Goal: Communication & Community: Answer question/provide support

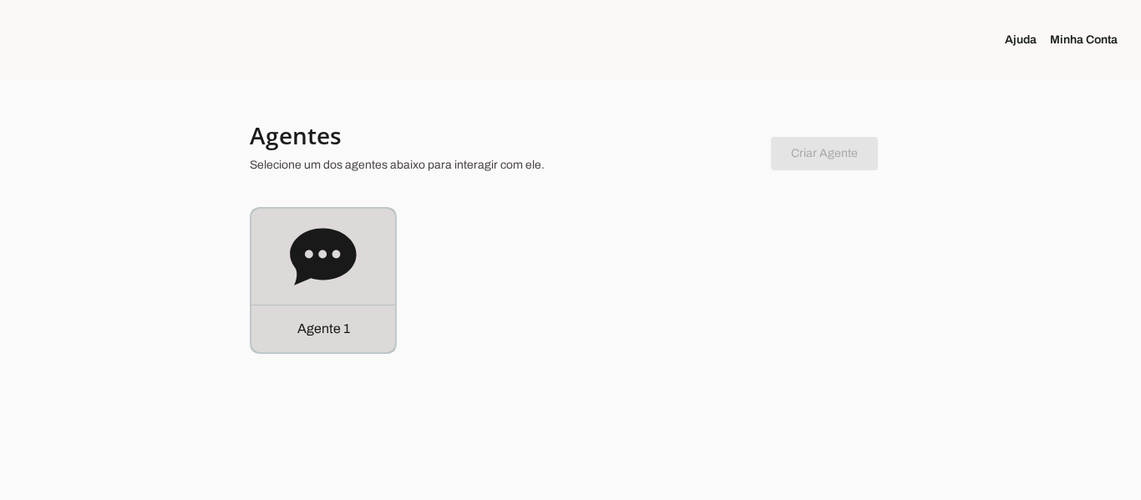
click at [343, 297] on div "Agente 1" at bounding box center [323, 281] width 144 height 144
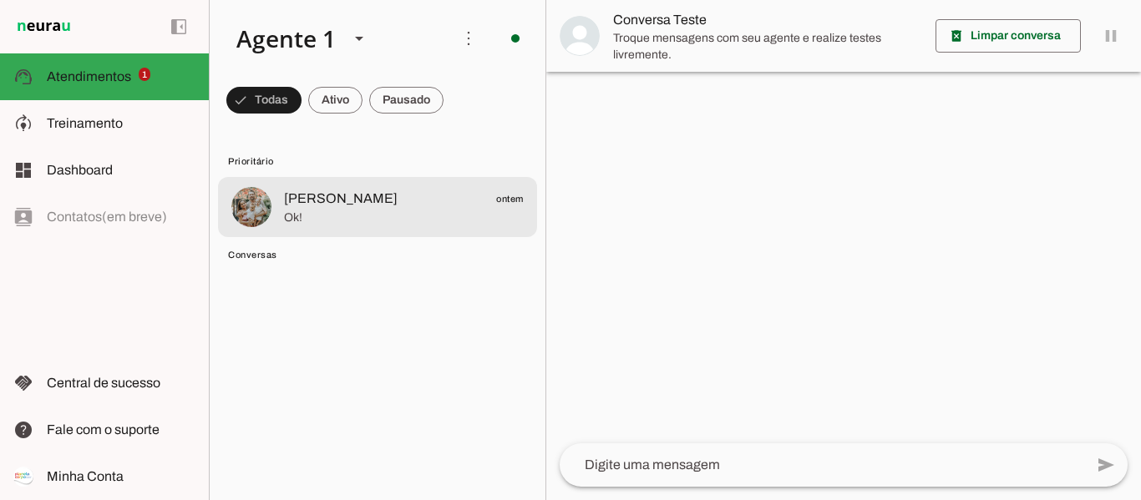
click at [320, 202] on span "[PERSON_NAME]" at bounding box center [341, 199] width 114 height 20
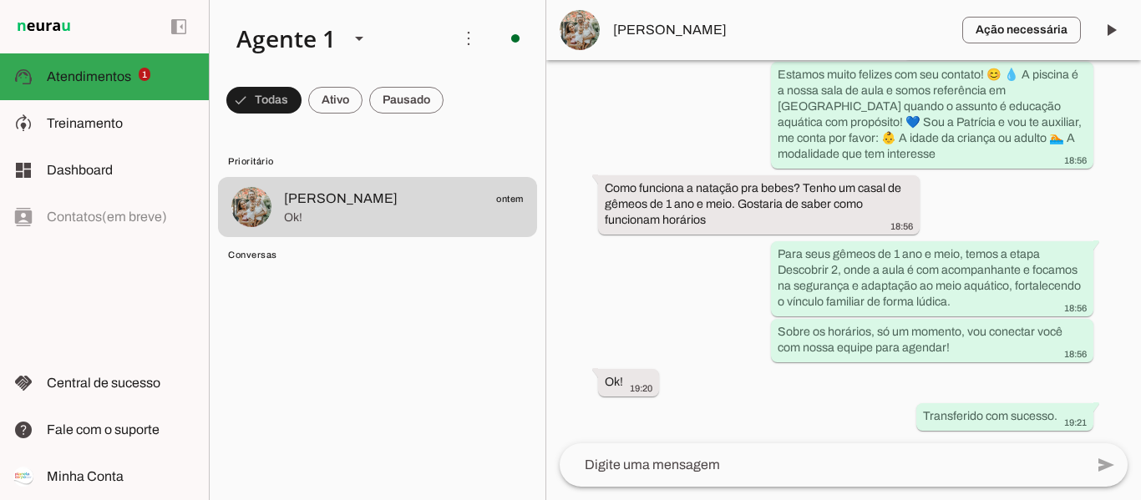
scroll to position [292, 0]
click at [790, 460] on textarea at bounding box center [822, 465] width 525 height 20
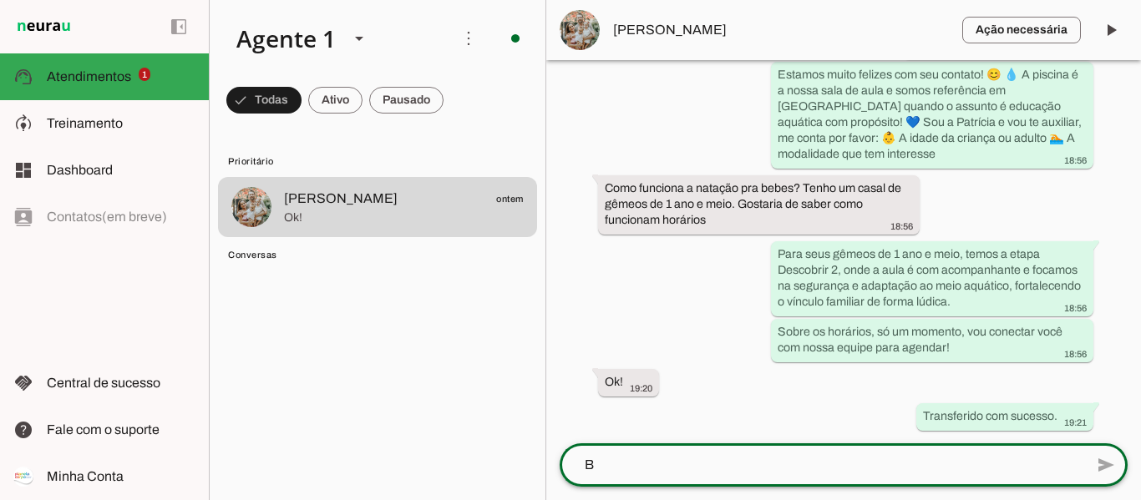
scroll to position [0, 0]
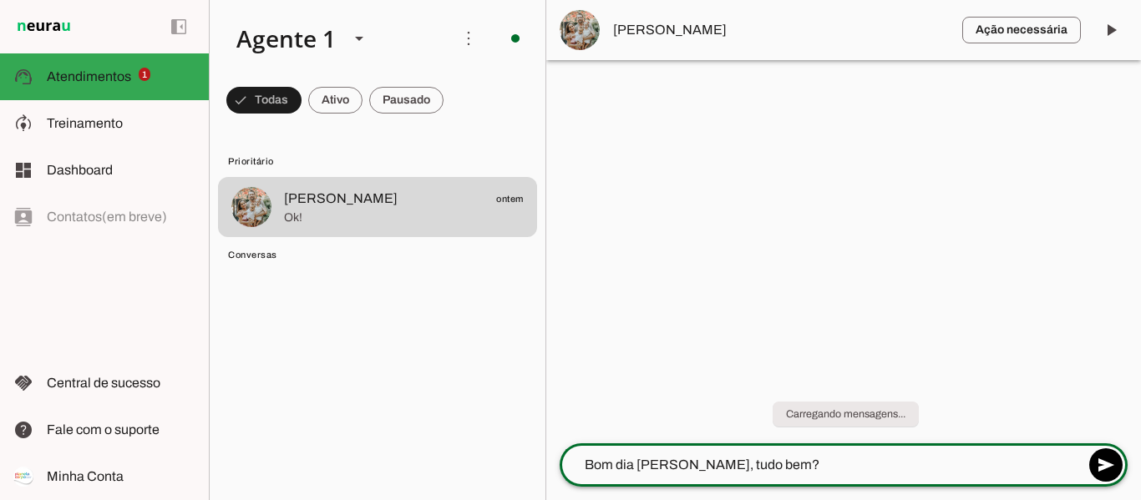
type textarea "Bom dia [PERSON_NAME], tudo bem?"
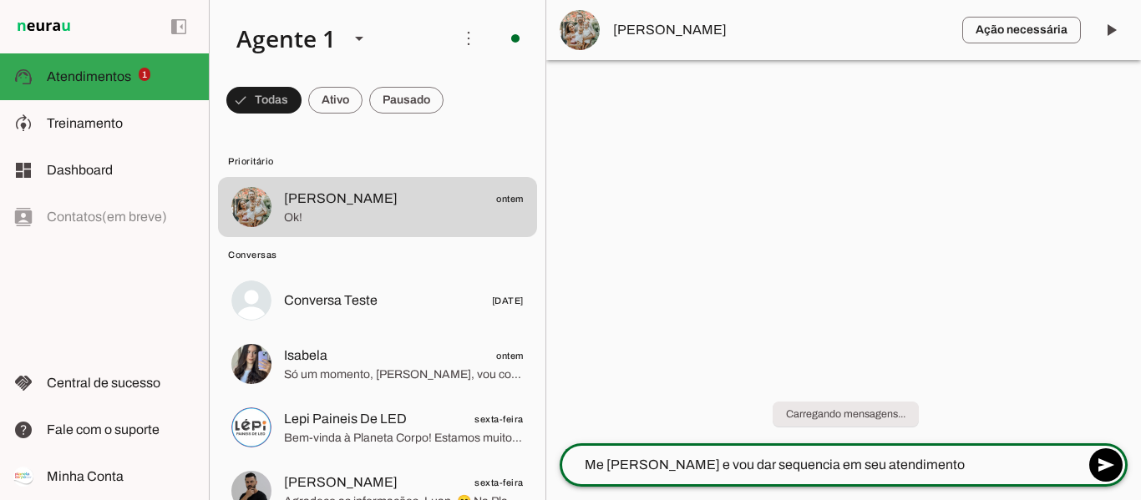
type textarea "Me [PERSON_NAME] e vou dar sequencia em seu atendimento"
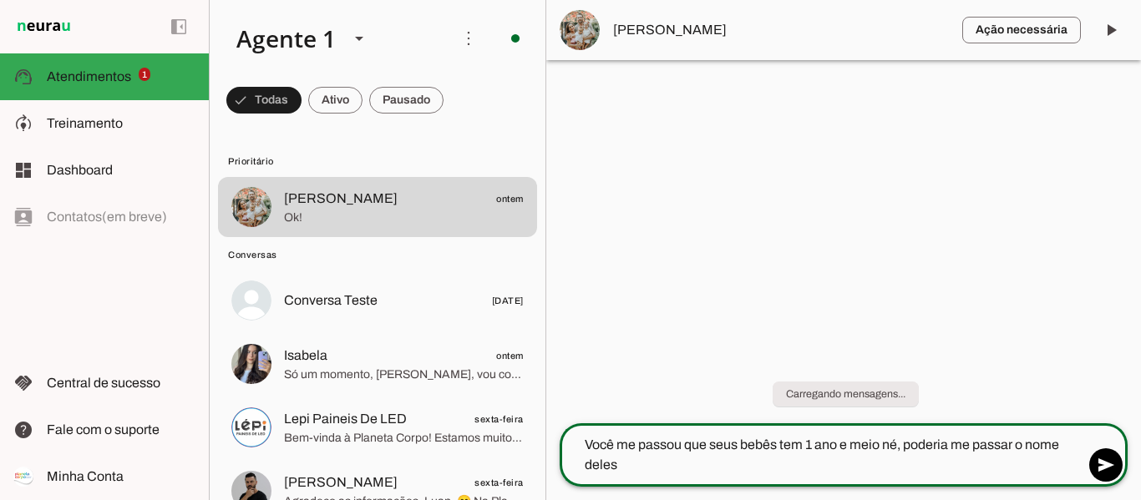
type textarea "Você me passou que seus bebês tem 1 ano e meio né, poderia me passar o nome del…"
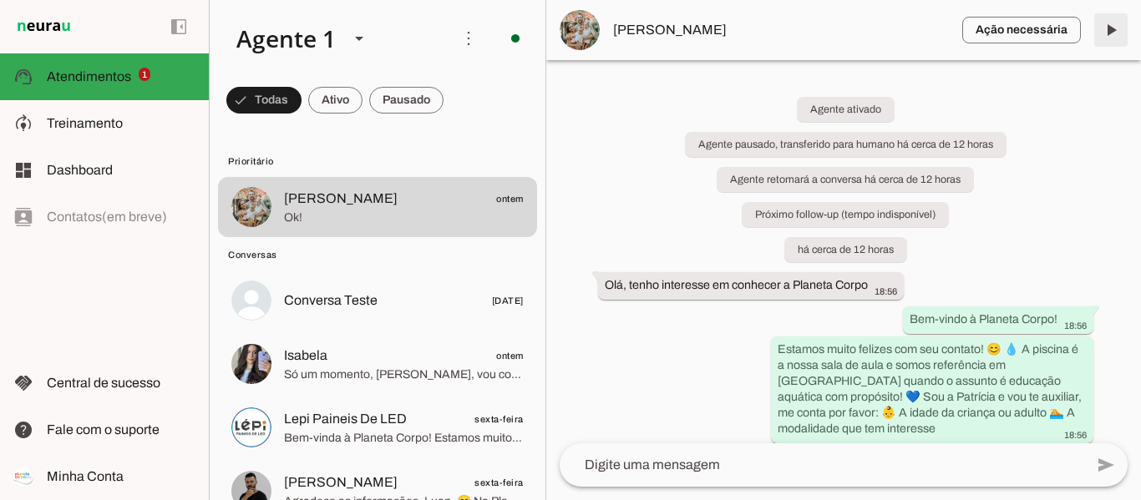
click at [1115, 34] on span at bounding box center [1111, 30] width 40 height 40
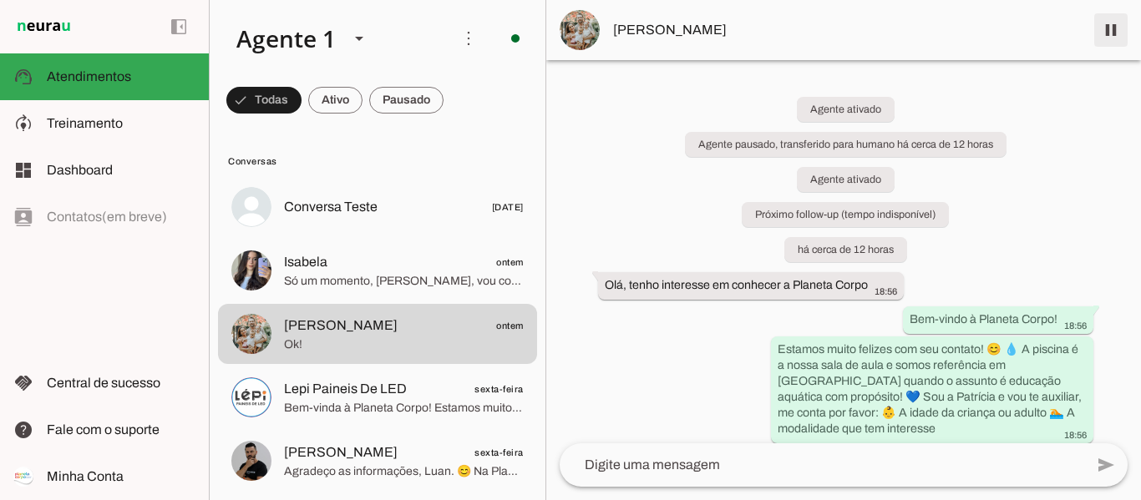
click at [1110, 33] on span at bounding box center [1111, 30] width 40 height 40
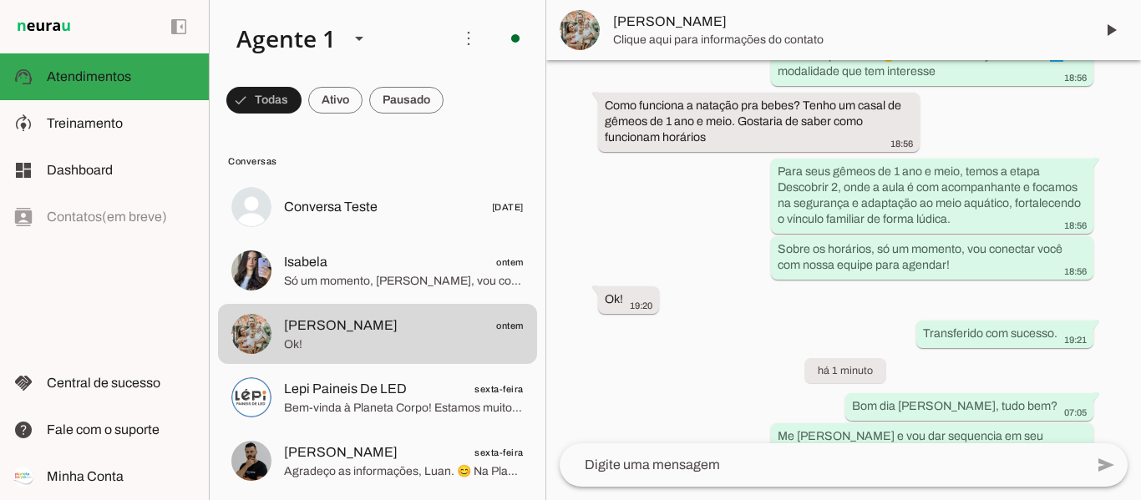
scroll to position [526, 0]
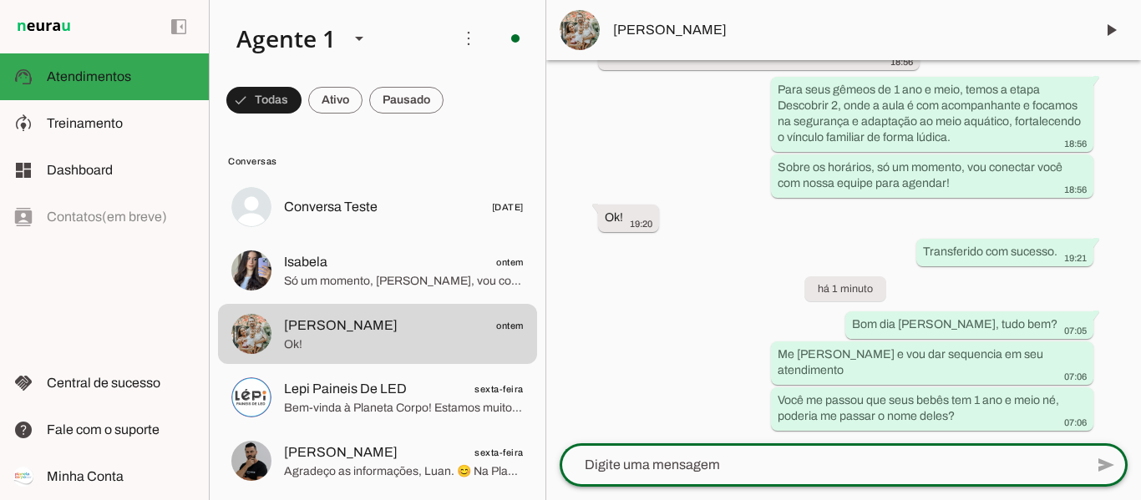
click at [836, 469] on textarea at bounding box center [822, 465] width 525 height 20
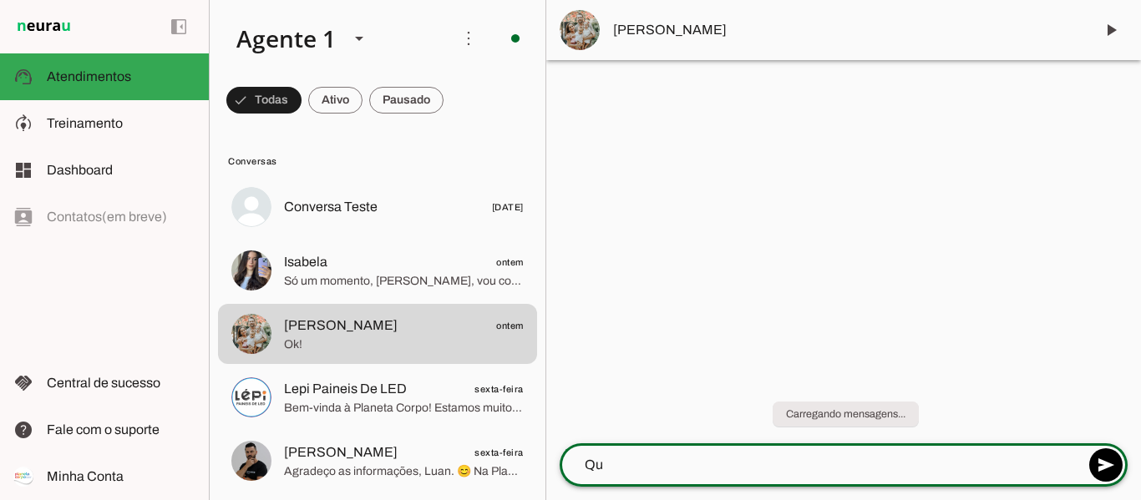
type textarea "Q"
type textarea "R"
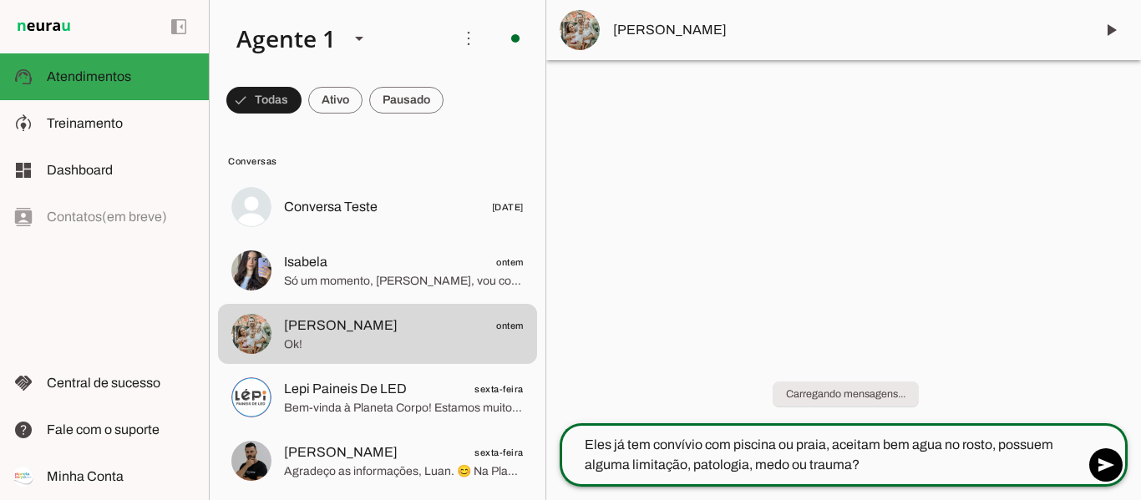
type textarea "Eles já tem convívio com piscina ou praia, aceitam bem agua no rosto, possuem a…"
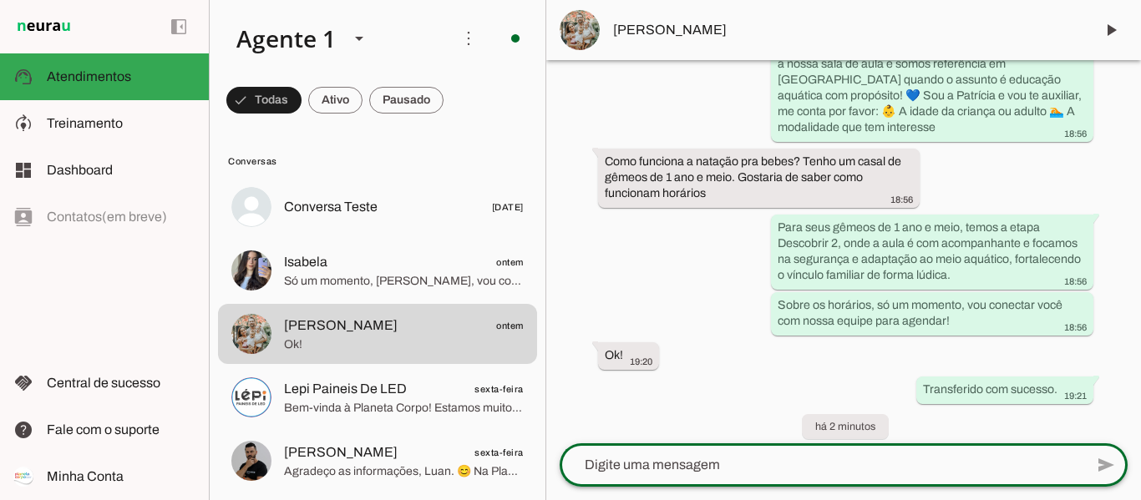
scroll to position [588, 0]
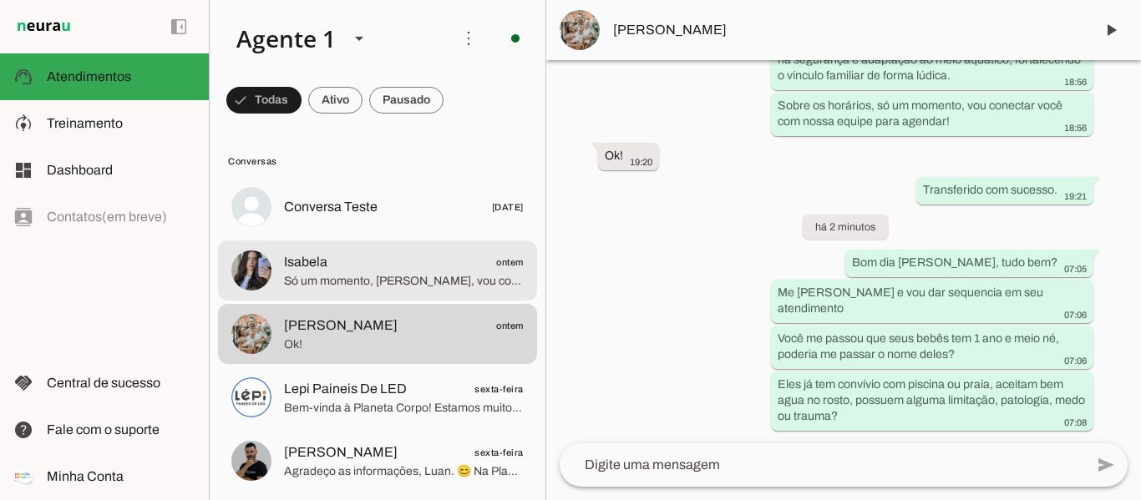
click at [312, 269] on span "Isabela" at bounding box center [305, 262] width 43 height 20
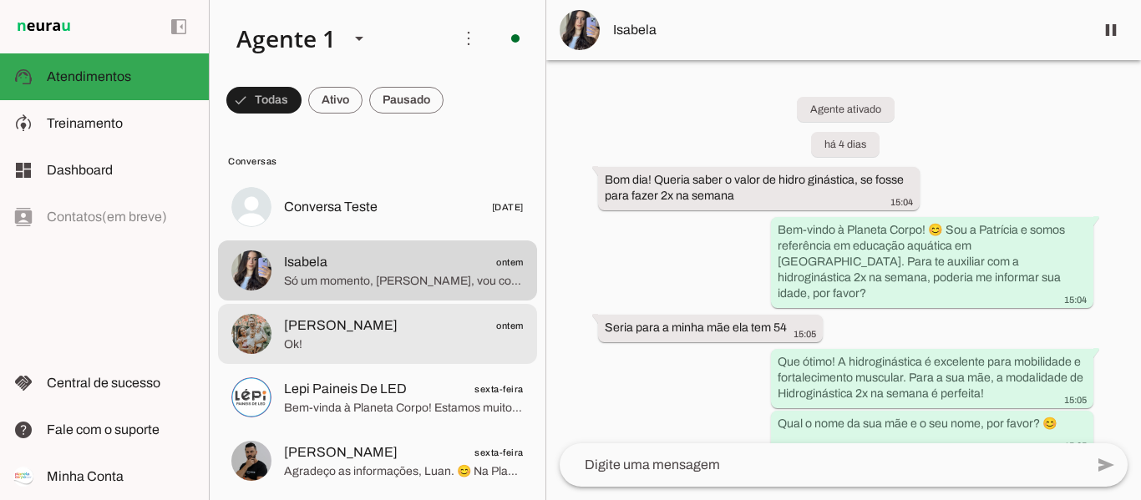
click at [361, 339] on span "Ok!" at bounding box center [404, 345] width 240 height 17
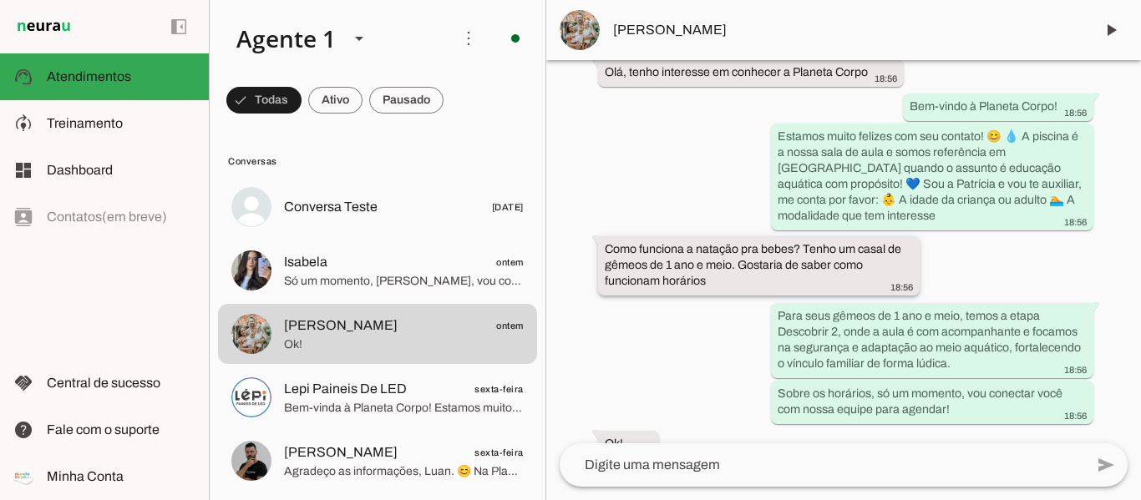
scroll to position [271, 0]
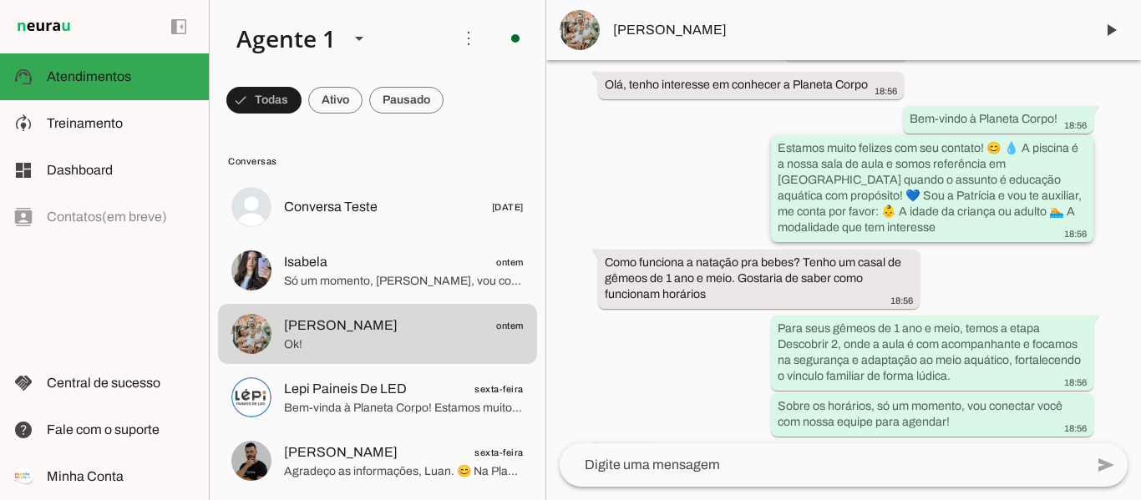
drag, startPoint x: 775, startPoint y: 163, endPoint x: 954, endPoint y: 201, distance: 183.7
click at [0, 0] on slot "Estamos muito felizes com seu contato! 😊 💧 A piscina é a nossa sala de aula e s…" at bounding box center [0, 0] width 0 height 0
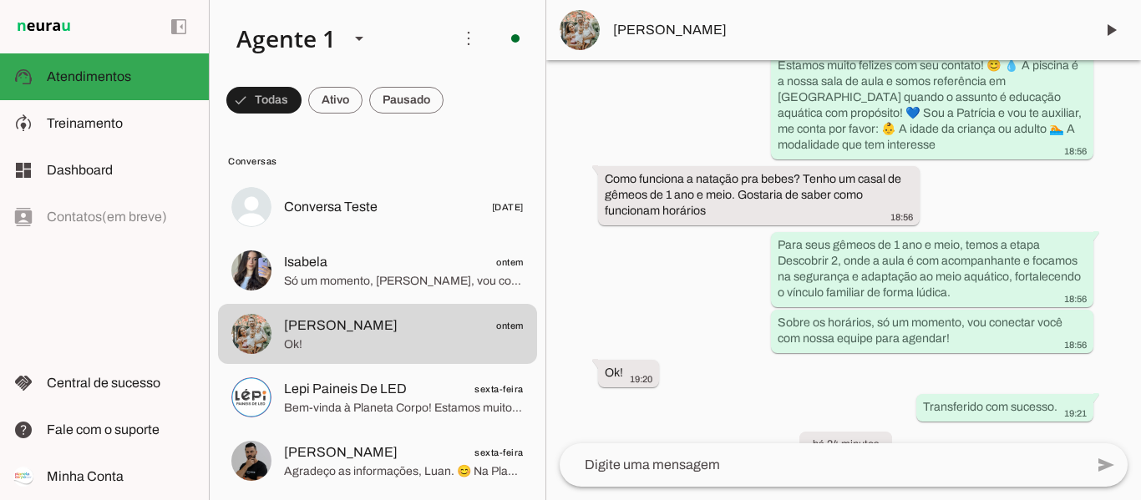
scroll to position [371, 0]
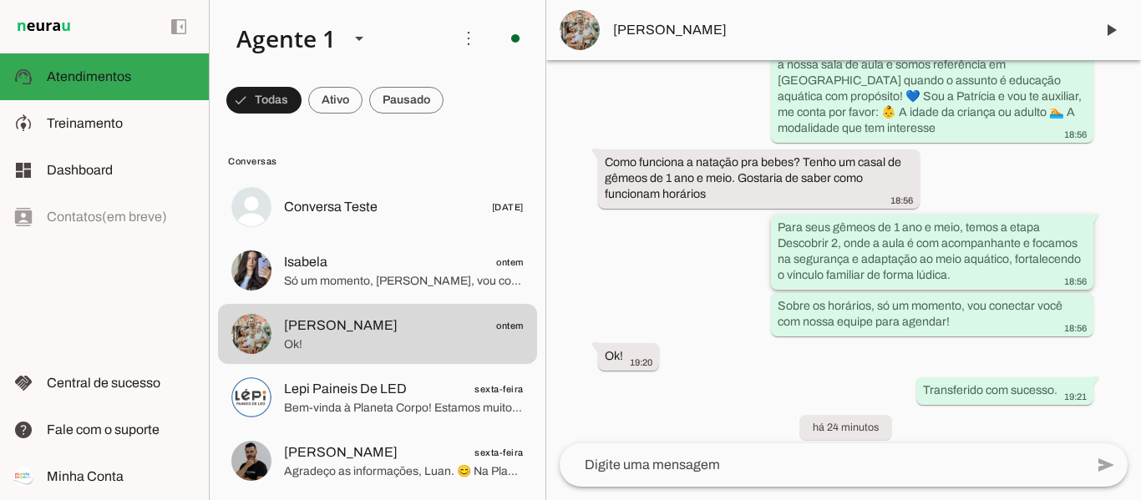
drag, startPoint x: 774, startPoint y: 241, endPoint x: 945, endPoint y: 291, distance: 178.5
click at [945, 290] on whatsapp-message-bubble "Para seus gêmeos de 1 ano e meio, temos a etapa Descobrir 2, onde a aula é com …" at bounding box center [932, 252] width 323 height 75
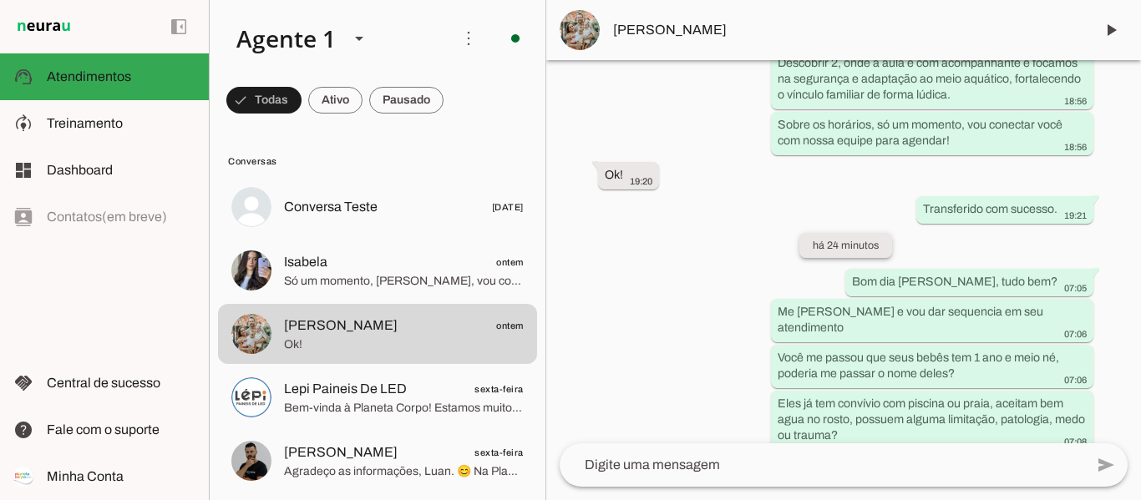
scroll to position [588, 0]
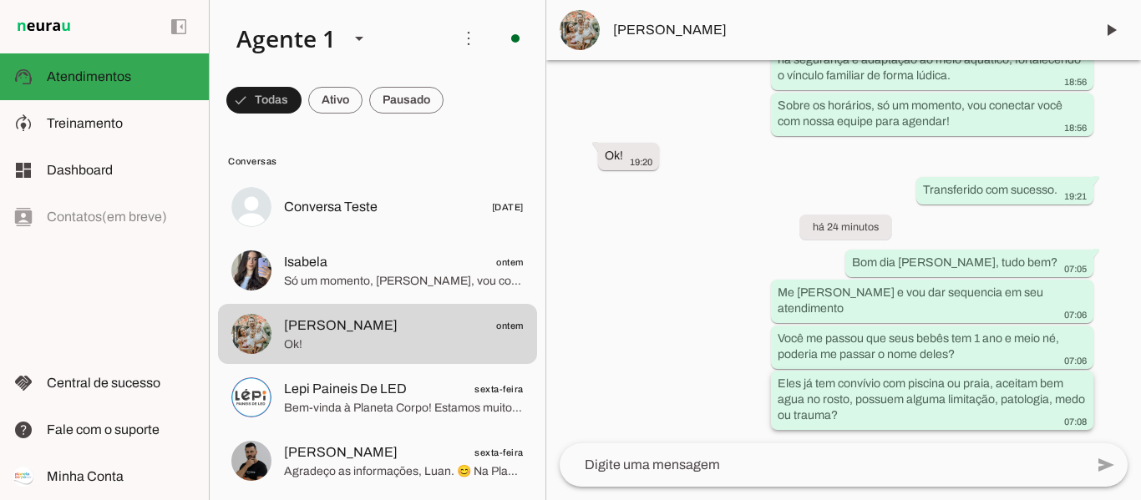
drag, startPoint x: 777, startPoint y: 384, endPoint x: 881, endPoint y: 415, distance: 108.9
click at [881, 415] on div "Eles já tem convívio com piscina ou praia, aceitam bem agua no rosto, possuem a…" at bounding box center [932, 402] width 309 height 53
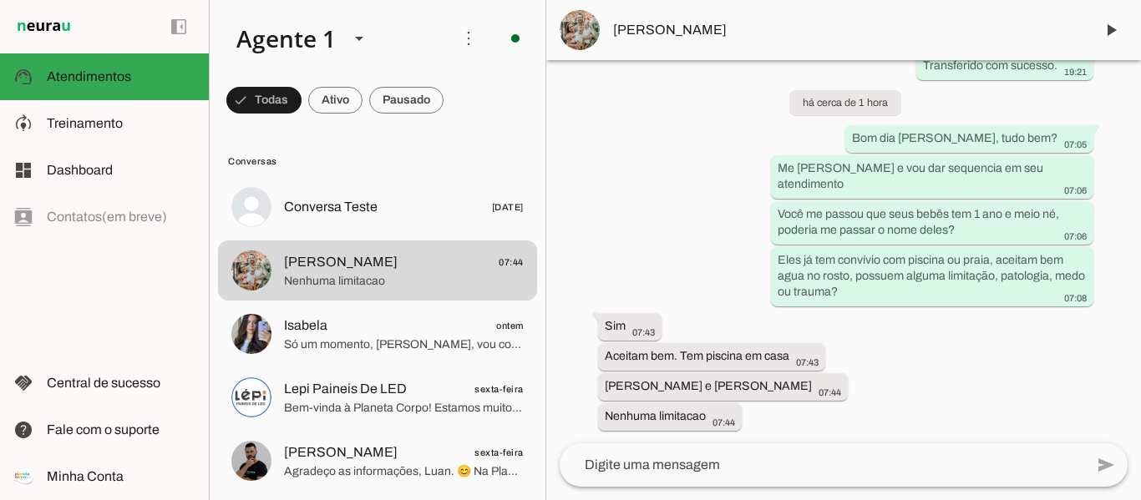
scroll to position [713, 0]
click at [754, 466] on textarea at bounding box center [822, 465] width 525 height 20
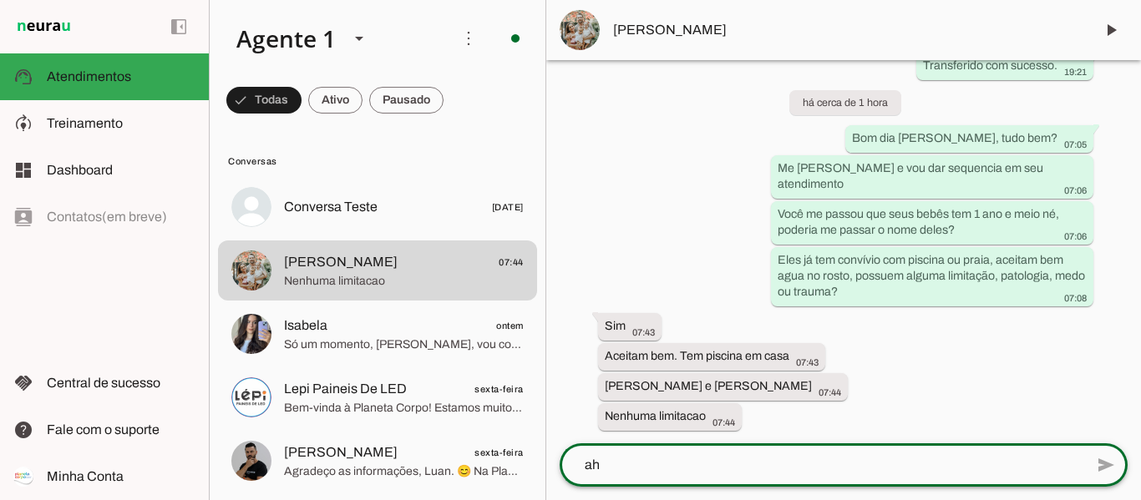
scroll to position [0, 0]
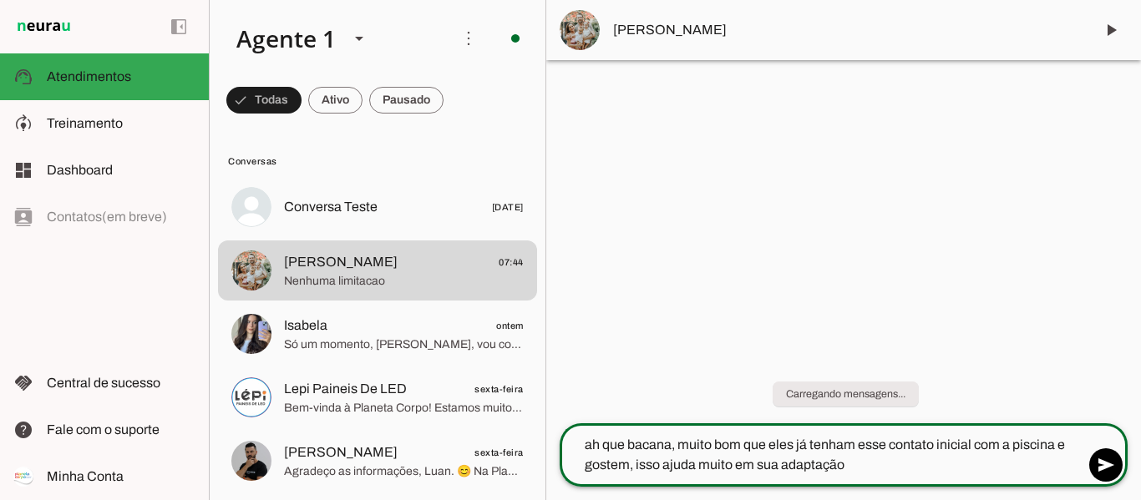
type textarea "ah que bacana, muito bom que eles já tenham esse contato inicial com a piscina …"
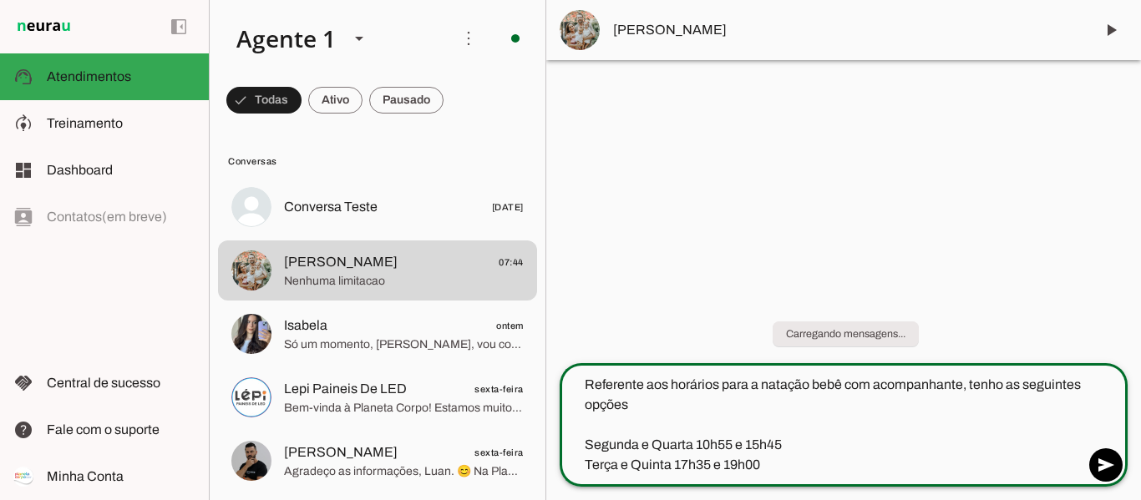
click at [676, 409] on textarea "Referente aos horários para a natação bebê com acompanhante, tenho as seguintes…" at bounding box center [822, 425] width 525 height 100
type textarea "Referente aos horários para a natação bebê com acompanhante, tenho as seguintes…"
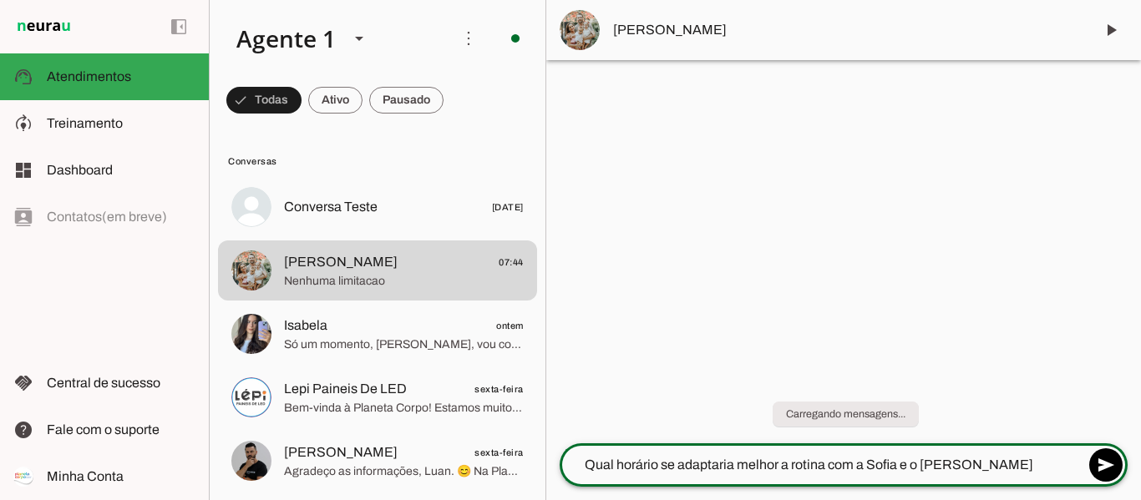
type textarea "Qual horário se adaptaria melhor a rotina com a Sofia e o [PERSON_NAME]"
type md-outlined-text-field "Qual horário se adaptaria melhor a rotina com a Sofia e o [PERSON_NAME]"
type textarea "Qual horário se adaptaria melhor a rotina com a Sofia e o [PERSON_NAME]?"
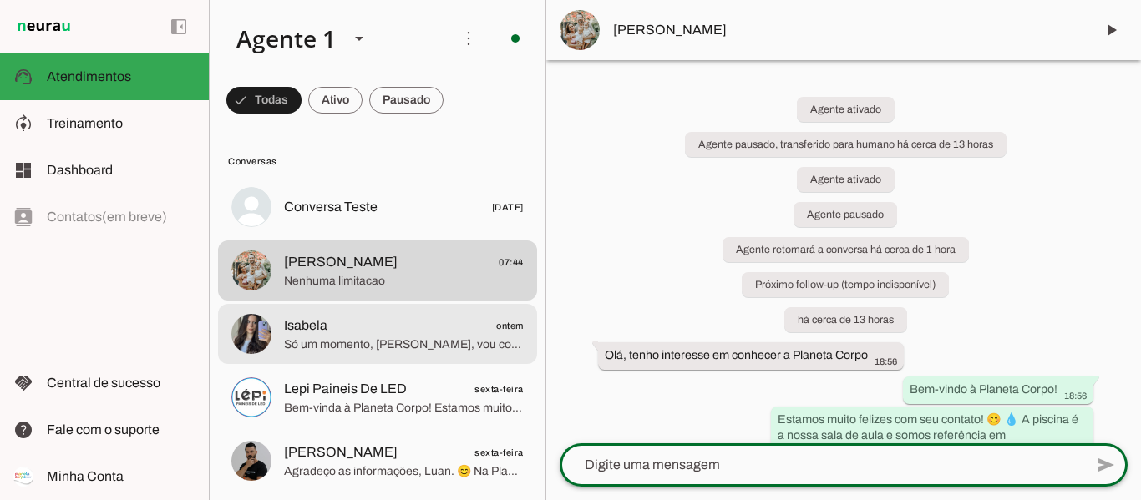
click at [353, 328] on span "Isabela ontem" at bounding box center [404, 326] width 240 height 21
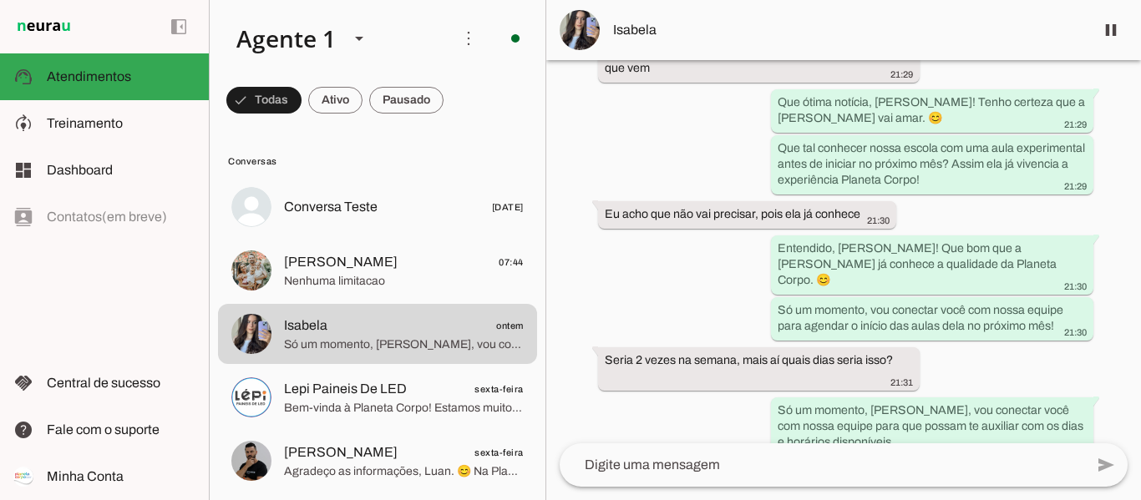
scroll to position [1681, 0]
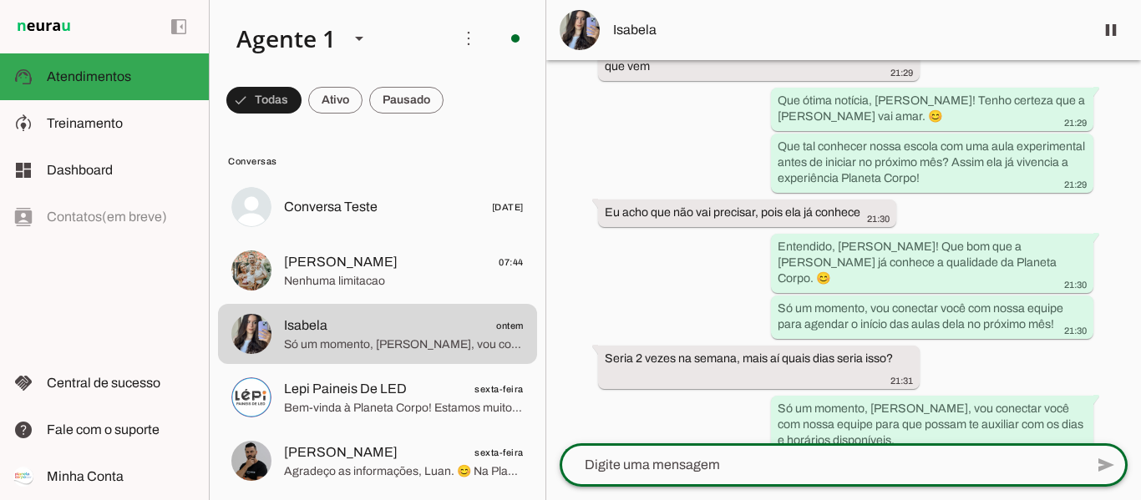
click at [650, 465] on textarea at bounding box center [822, 465] width 525 height 20
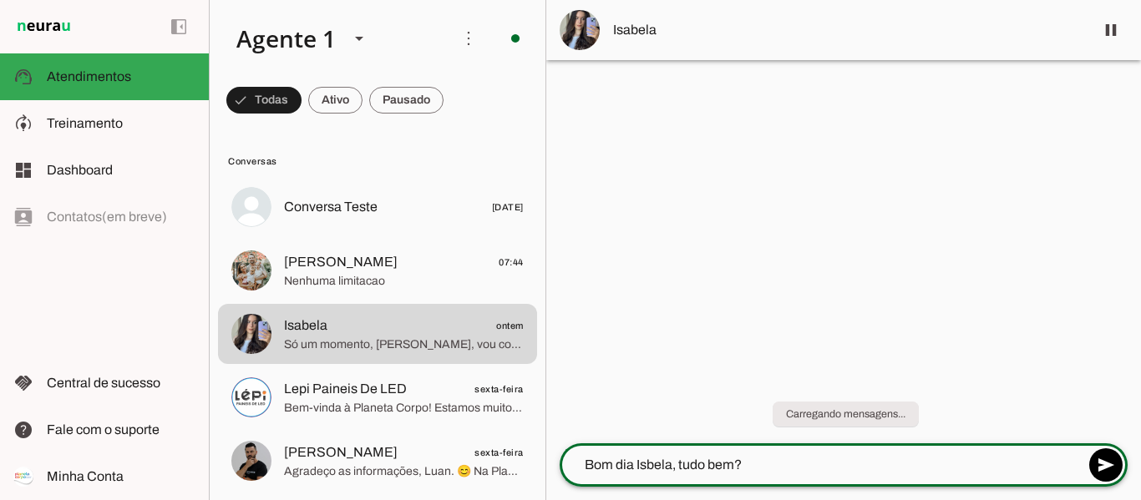
type textarea "Bom dia [PERSON_NAME], tudo bem?"
type textarea "Me [PERSON_NAME] e vou dar continuidade ao seu atendimento"
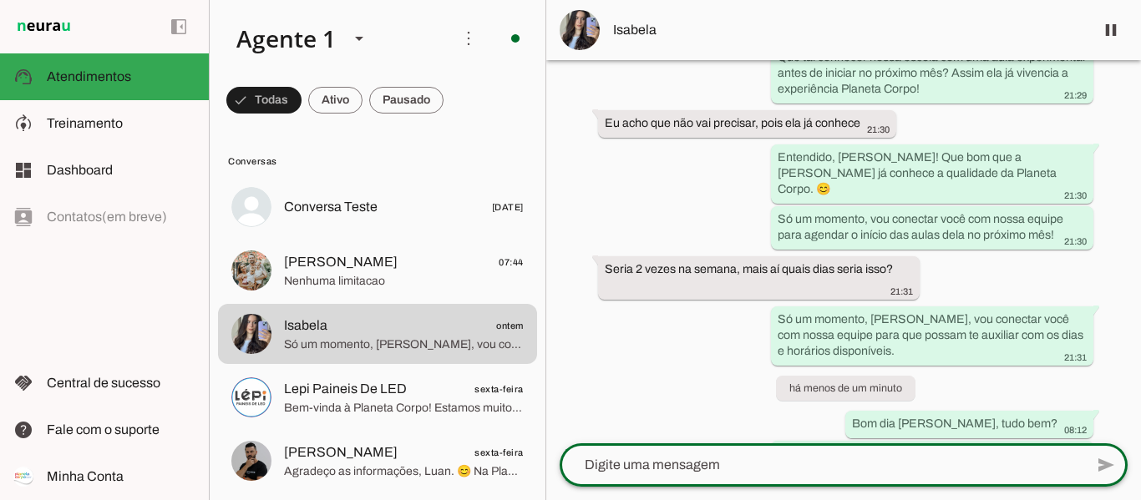
scroll to position [1800, 0]
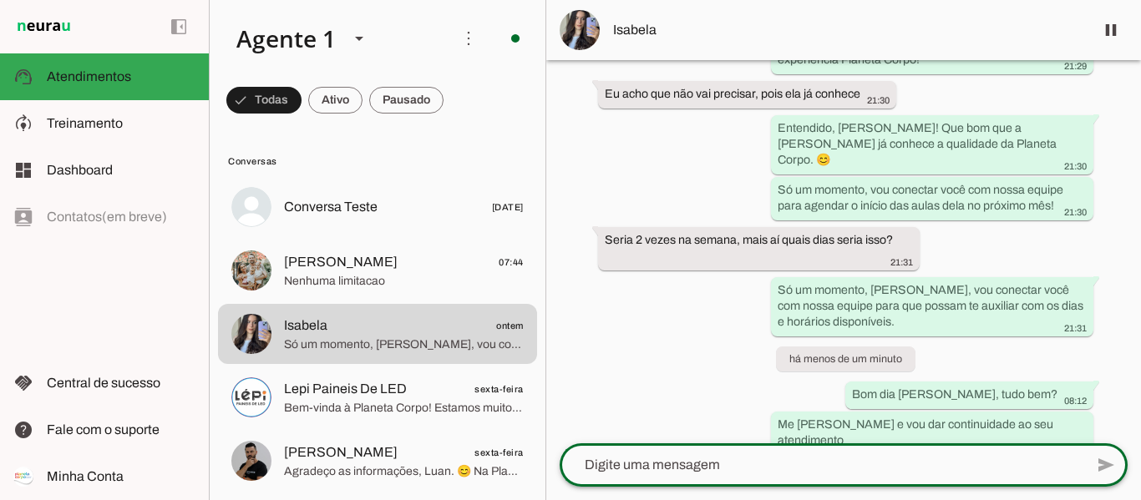
click at [791, 466] on textarea at bounding box center [822, 465] width 525 height 20
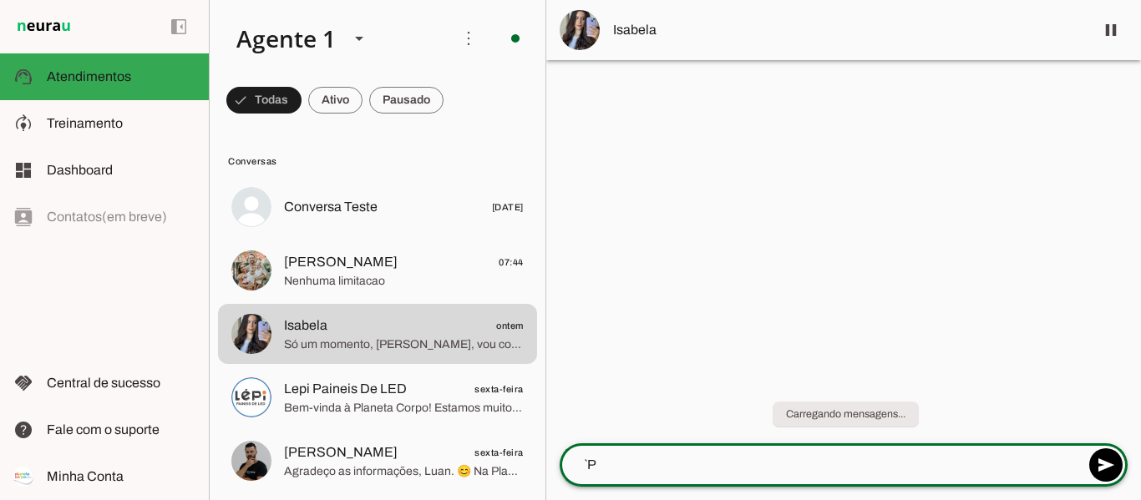
type textarea "`"
type textarea "P"
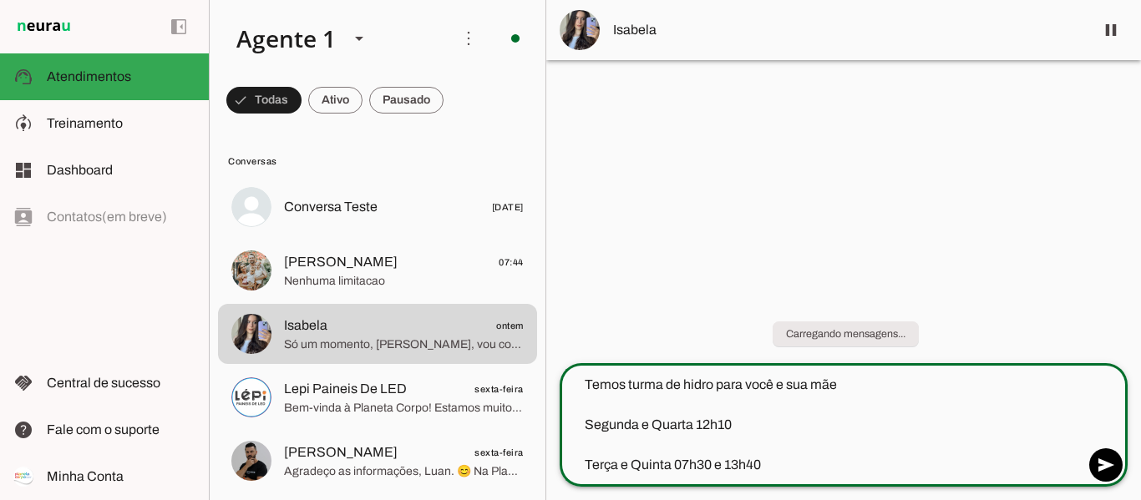
type textarea "Temos turma de hidro para você e sua mãe Segunda e Quarta 12h10 Terça e Quinta …"
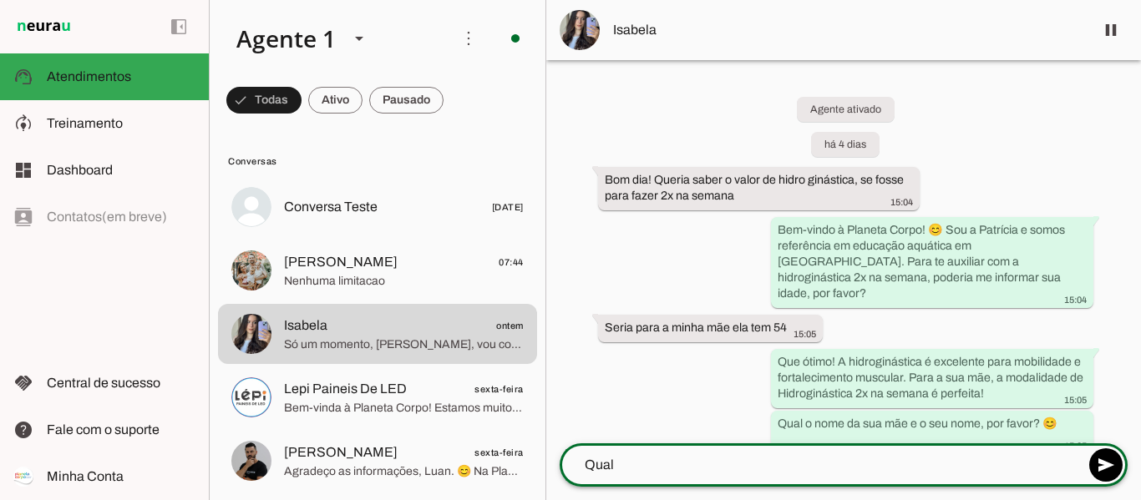
type textarea "Qual"
type md-outlined-text-field "Qual"
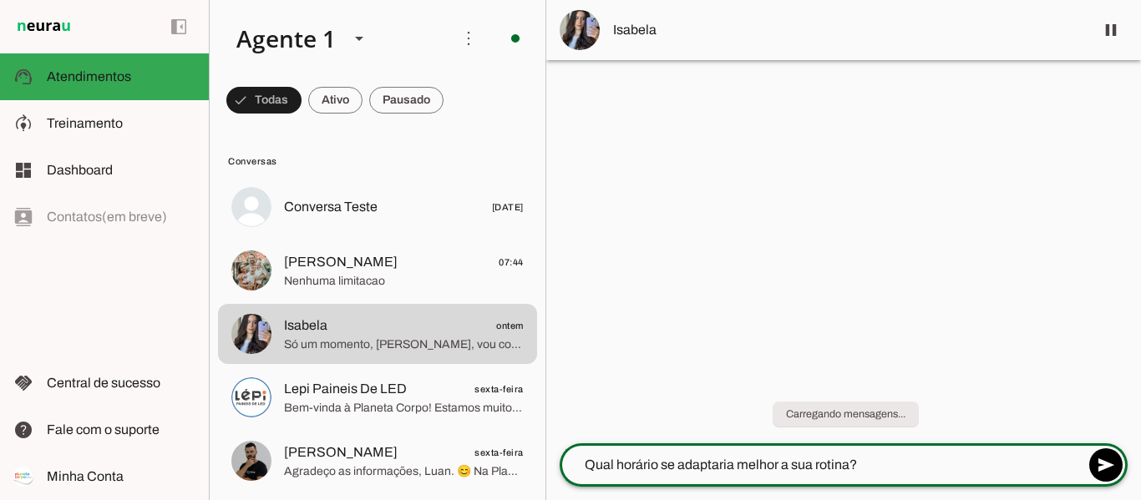
type textarea "Qual horário se adaptaria melhor a sua rotina?"
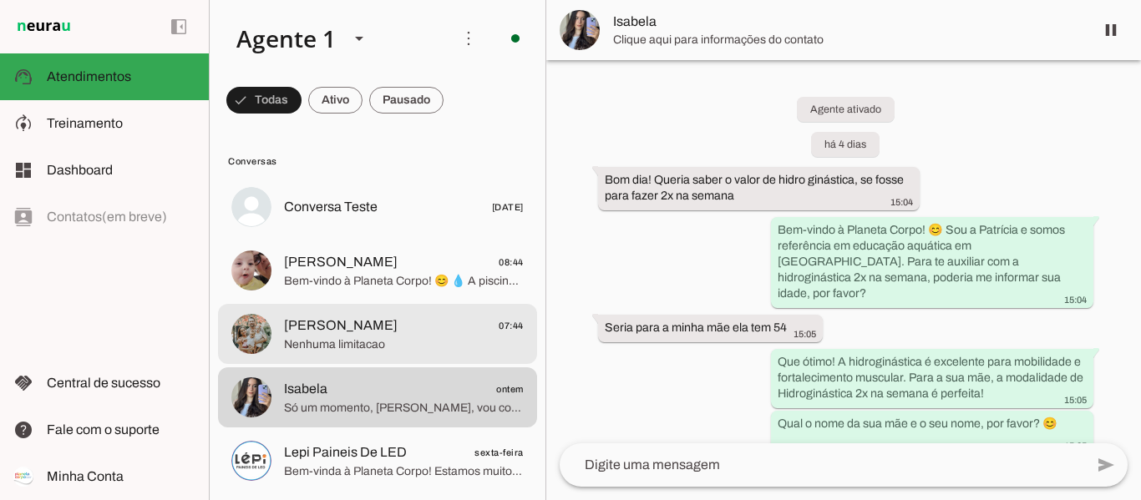
click at [352, 331] on span "[PERSON_NAME]" at bounding box center [341, 326] width 114 height 20
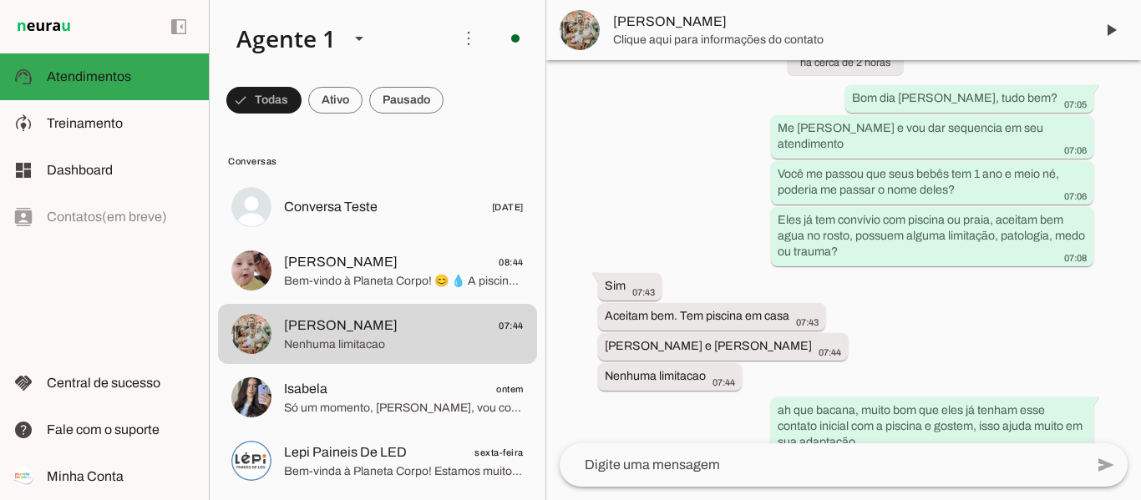
scroll to position [917, 0]
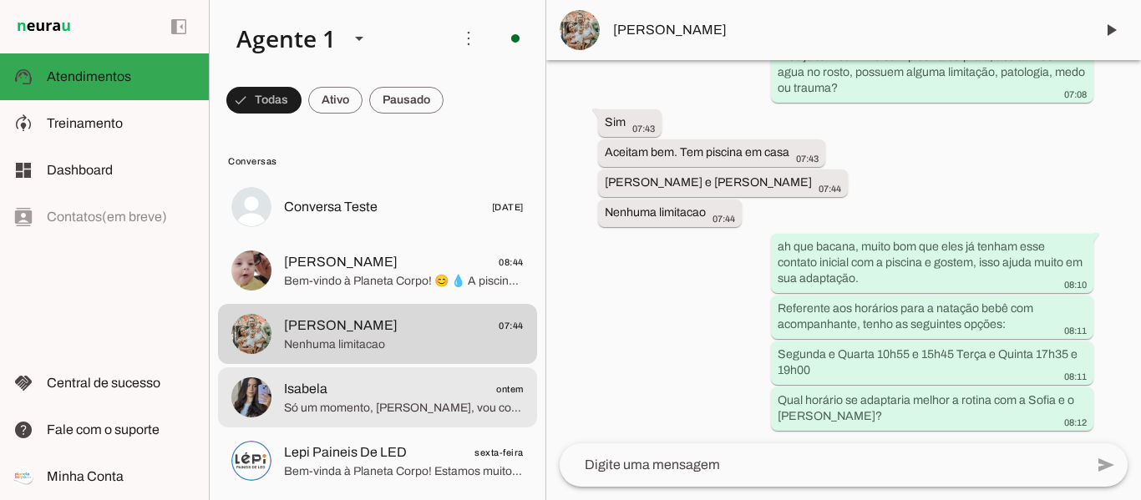
click at [405, 397] on span "Isabela ontem" at bounding box center [404, 389] width 240 height 21
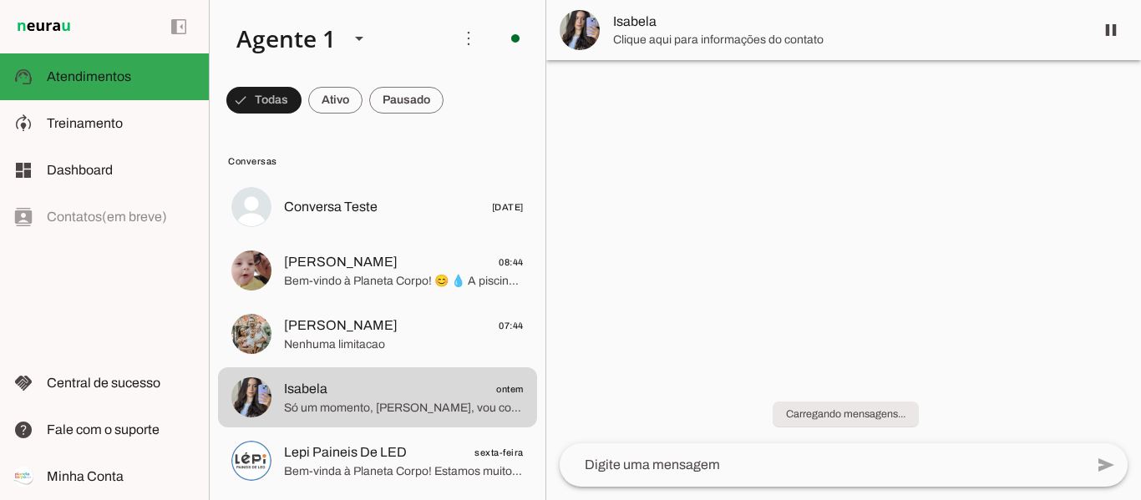
scroll to position [1920, 0]
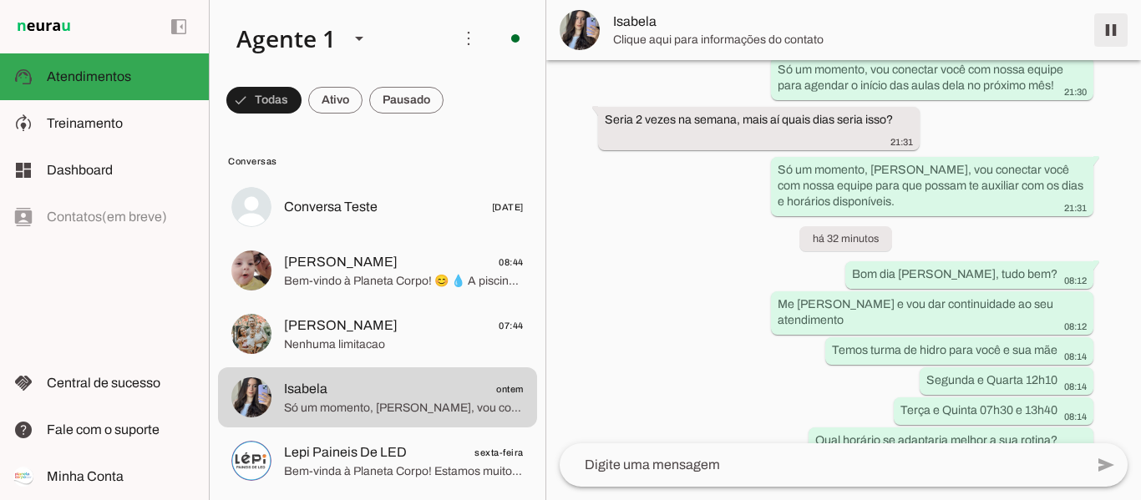
click at [1110, 38] on span at bounding box center [1111, 30] width 40 height 40
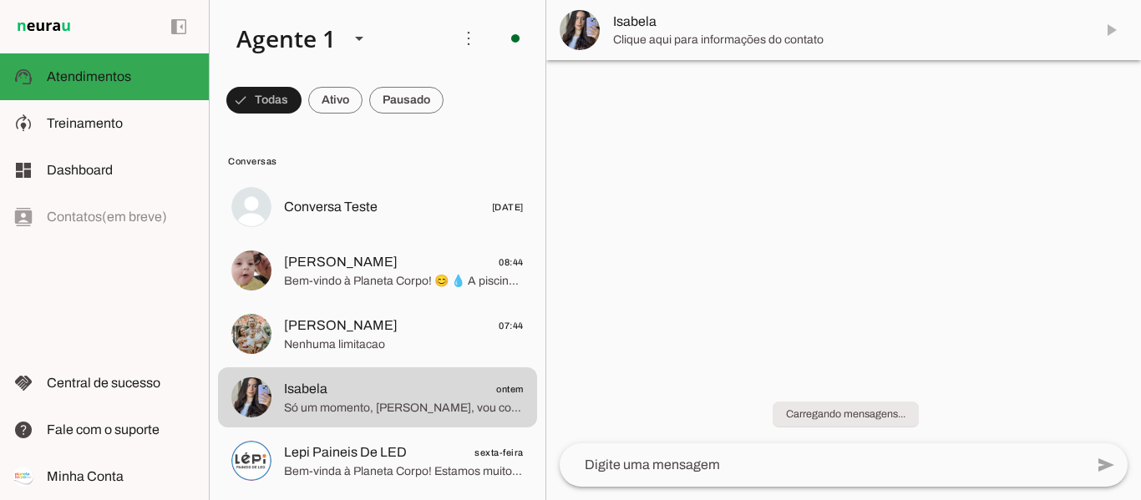
scroll to position [0, 0]
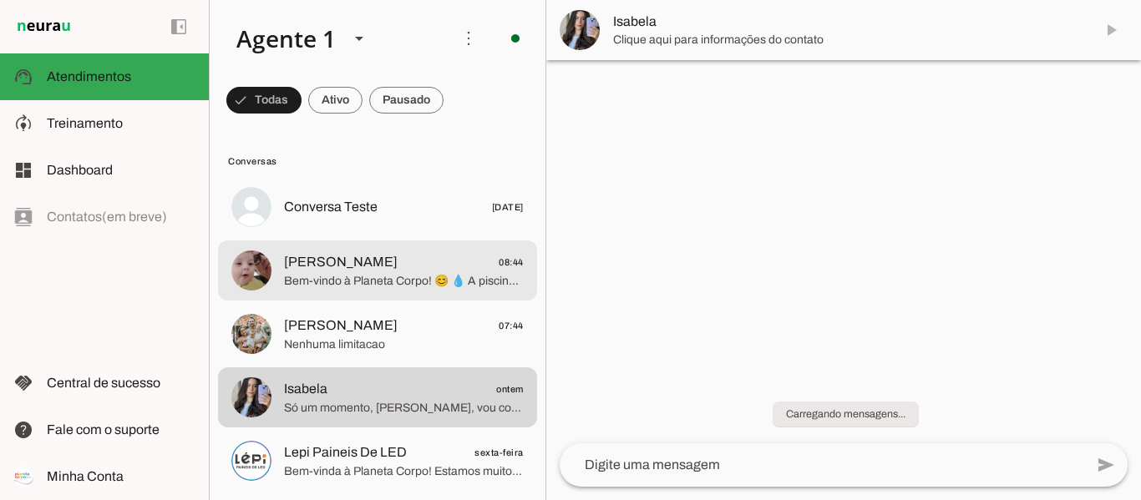
click at [323, 277] on span "Bem-vindo à Planeta Corpo! 😊 💧 A piscina é a nossa sala de aula e somos referên…" at bounding box center [404, 281] width 240 height 17
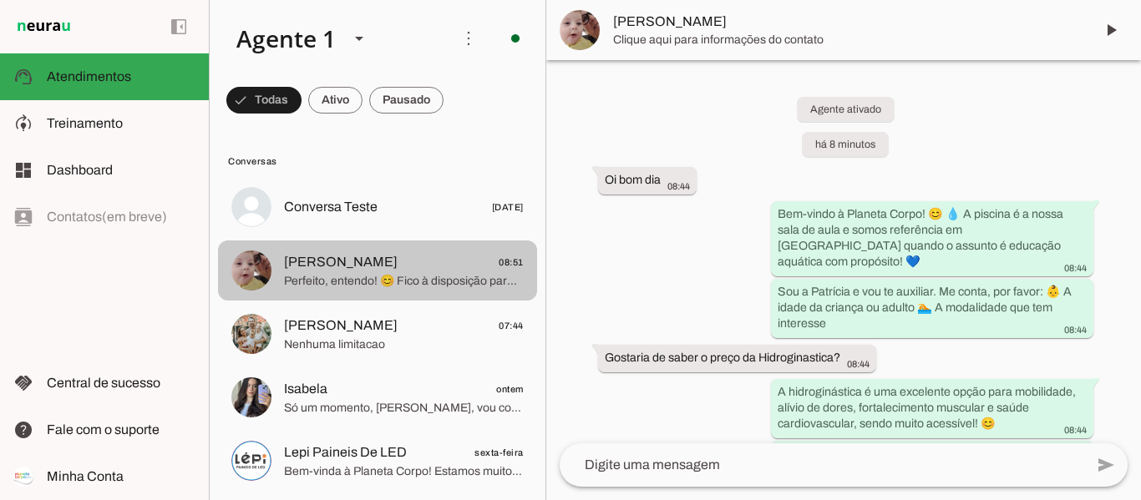
click at [361, 272] on span "Carmelina Godri De Souza" at bounding box center [341, 262] width 114 height 20
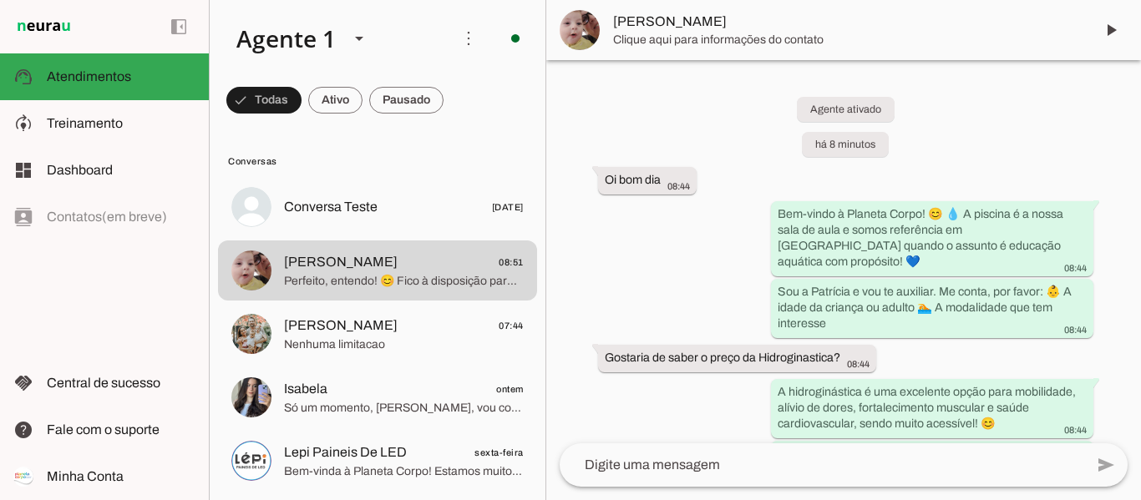
click at [1111, 38] on span at bounding box center [1111, 30] width 40 height 40
click at [1112, 33] on span at bounding box center [1111, 30] width 40 height 40
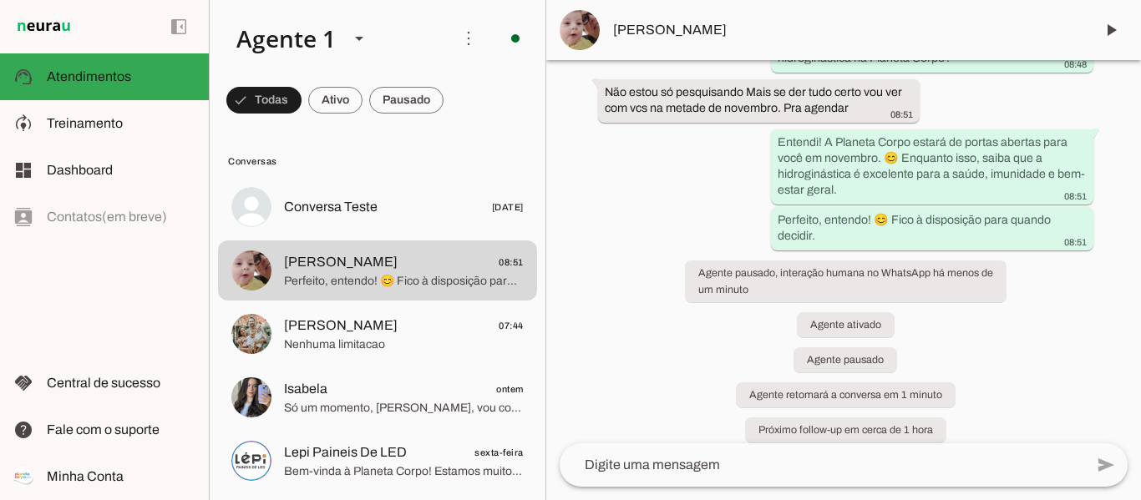
scroll to position [922, 0]
